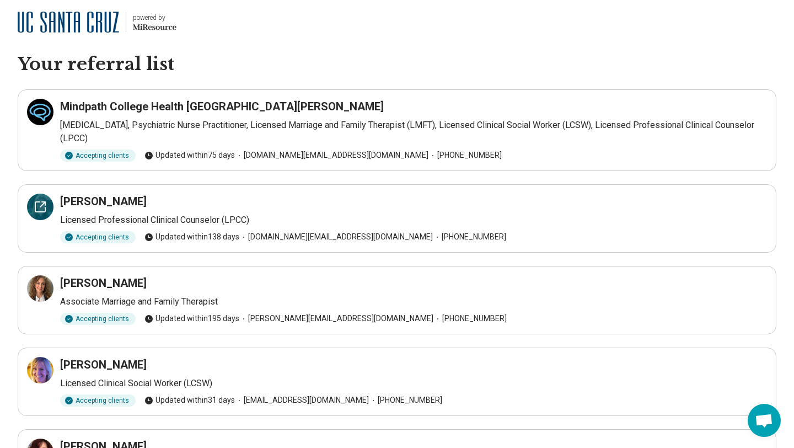
click at [41, 211] on icon at bounding box center [40, 206] width 13 height 13
click at [35, 292] on icon at bounding box center [40, 288] width 10 height 10
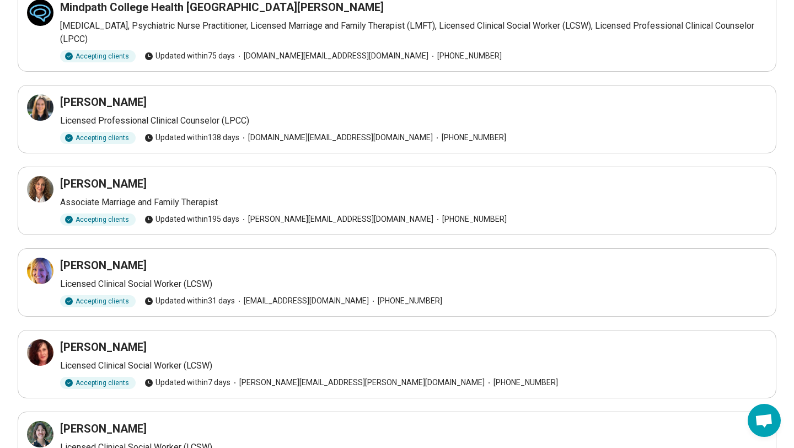
scroll to position [175, 0]
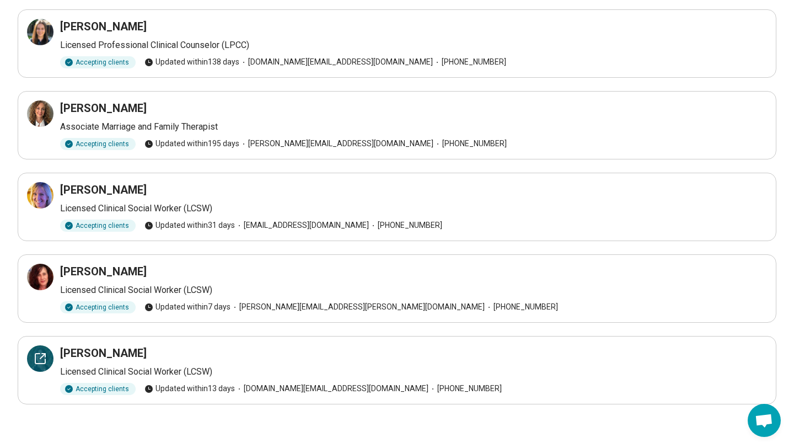
click at [41, 359] on icon at bounding box center [40, 358] width 13 height 13
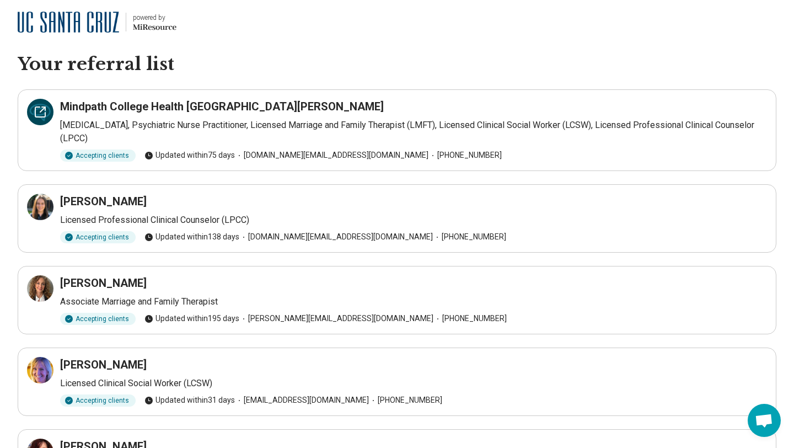
click at [39, 111] on icon at bounding box center [40, 111] width 13 height 13
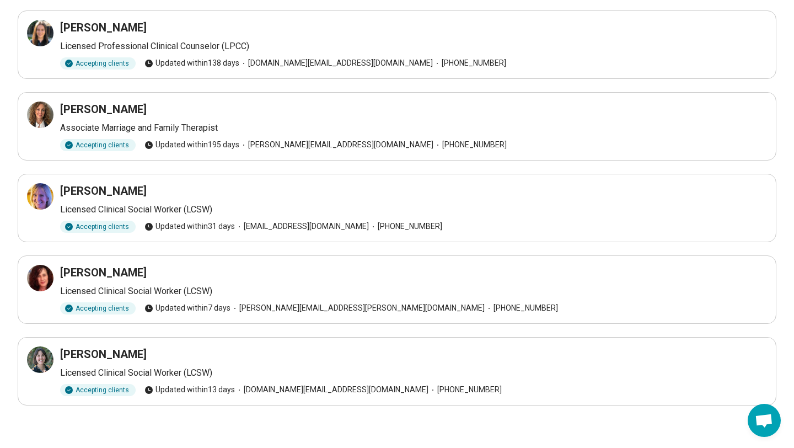
scroll to position [175, 0]
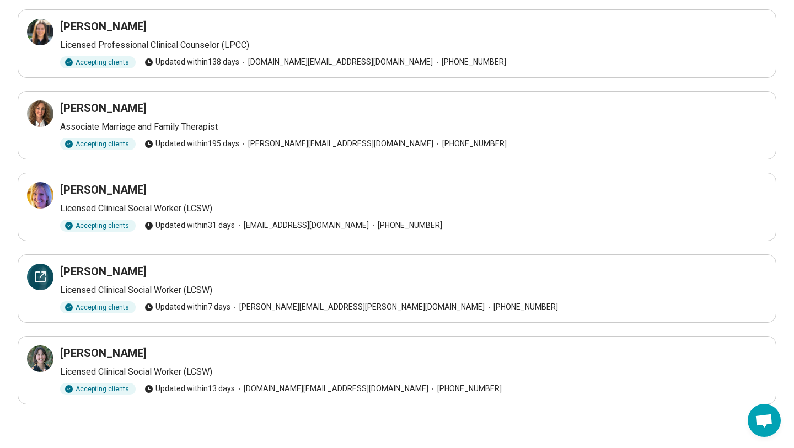
click at [35, 279] on icon at bounding box center [40, 277] width 10 height 10
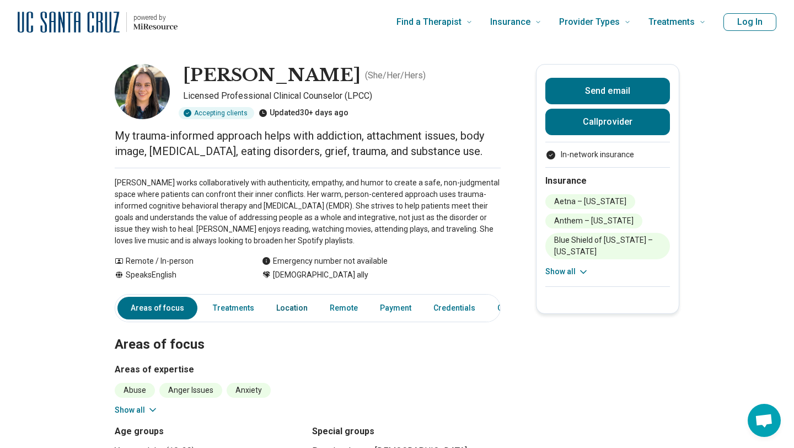
click at [286, 308] on link "Location" at bounding box center [292, 308] width 45 height 23
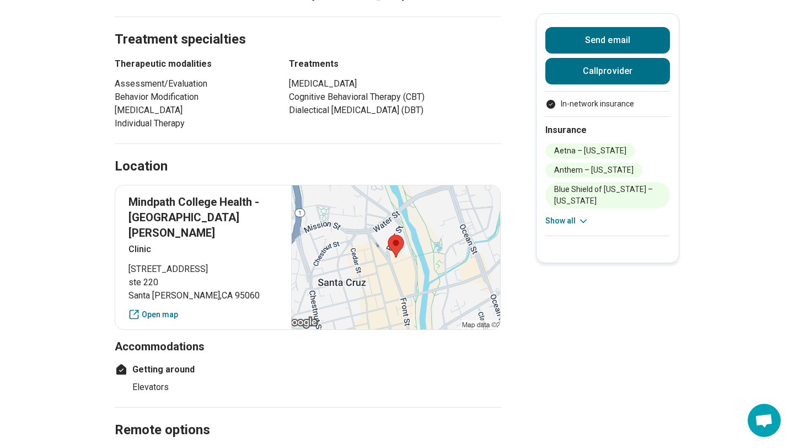
scroll to position [677, 0]
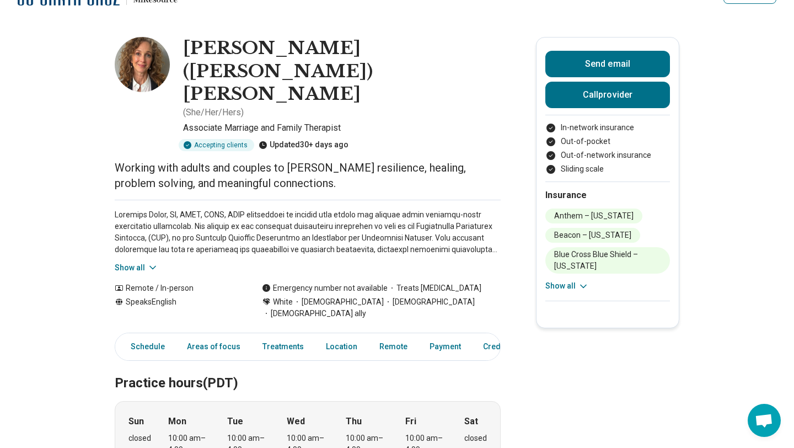
scroll to position [29, 0]
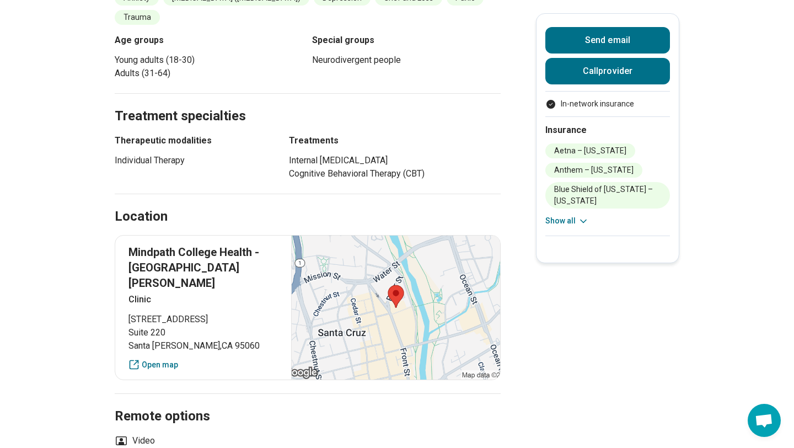
scroll to position [318, 0]
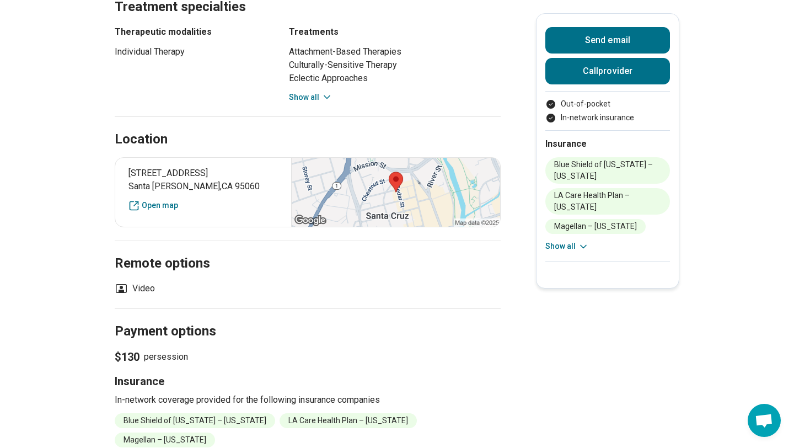
scroll to position [709, 0]
